Goal: Use online tool/utility: Utilize a website feature to perform a specific function

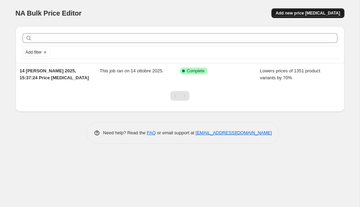
click at [301, 14] on span "Add new price [MEDICAL_DATA]" at bounding box center [307, 13] width 64 height 6
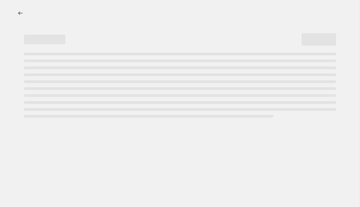
select select "percentage"
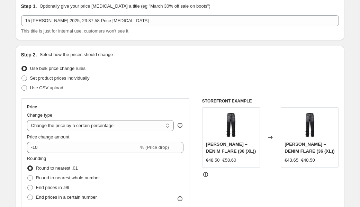
scroll to position [29, 0]
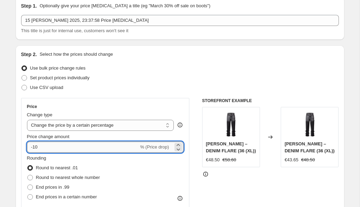
click at [75, 146] on input "-10" at bounding box center [83, 146] width 112 height 11
type input "-1"
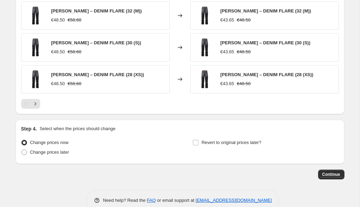
scroll to position [484, 0]
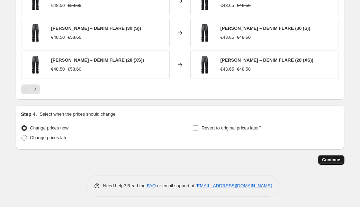
type input "-25"
click at [332, 157] on button "Continue" at bounding box center [331, 160] width 26 height 10
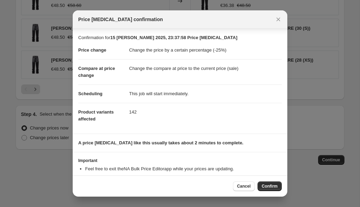
scroll to position [20, 0]
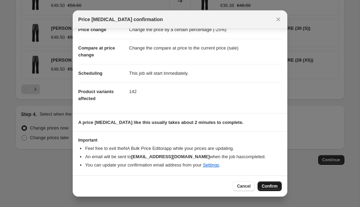
click at [274, 185] on span "Confirm" at bounding box center [269, 186] width 16 height 6
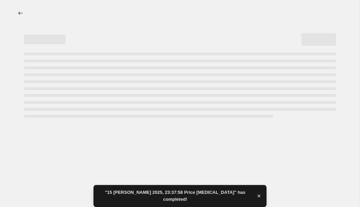
select select "percentage"
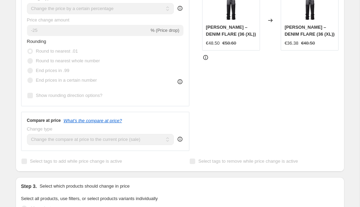
scroll to position [238, 0]
